Goal: Complete application form

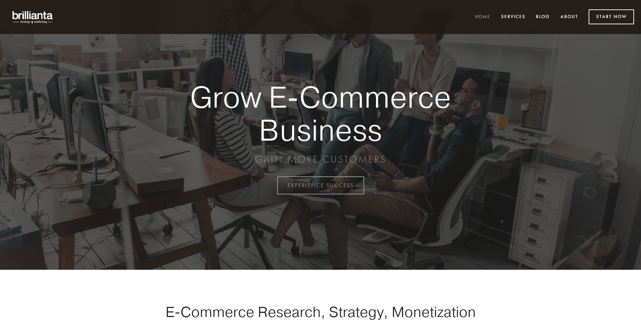
scroll to position [1818, 0]
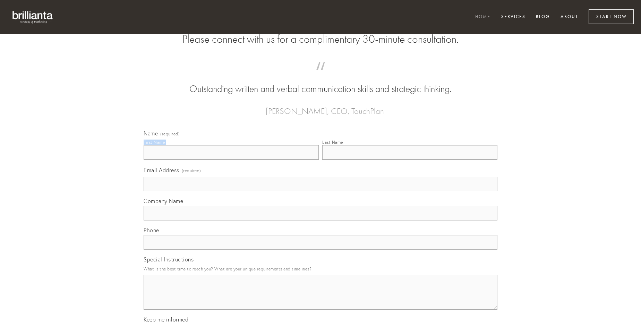
type input "[PERSON_NAME]"
click at [410, 160] on input "Last Name" at bounding box center [409, 152] width 175 height 15
type input "[PERSON_NAME]"
click at [320, 191] on input "Email Address (required)" at bounding box center [321, 184] width 354 height 15
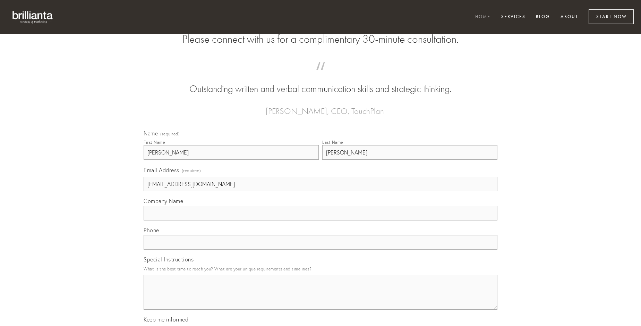
type input "[EMAIL_ADDRESS][DOMAIN_NAME]"
click at [320, 220] on input "Company Name" at bounding box center [321, 213] width 354 height 15
type input "umerus"
click at [320, 249] on input "text" at bounding box center [321, 242] width 354 height 15
click at [320, 298] on textarea "Special Instructions" at bounding box center [321, 292] width 354 height 35
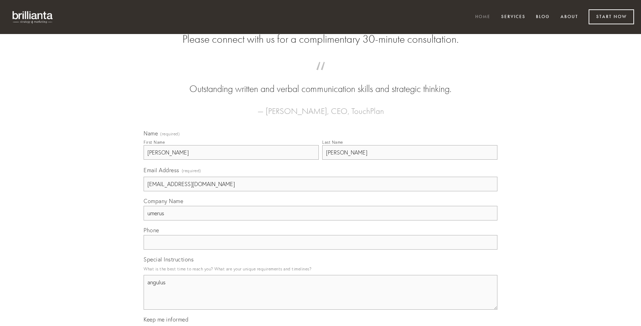
type textarea "angulus"
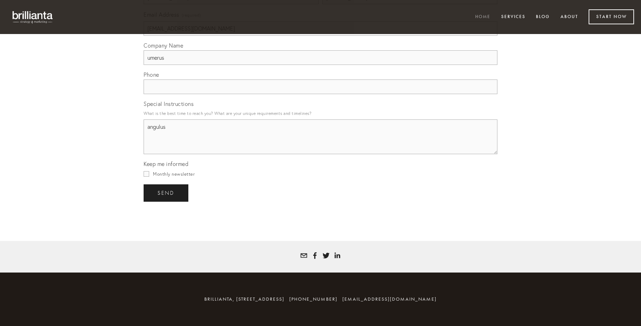
click at [166, 192] on span "send" at bounding box center [165, 193] width 17 height 6
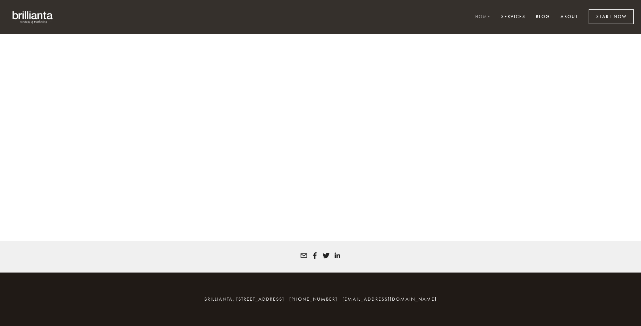
scroll to position [1808, 0]
